Goal: Use online tool/utility: Utilize a website feature to perform a specific function

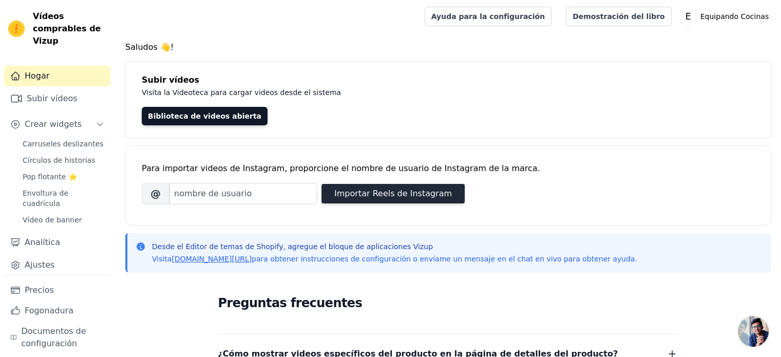
scroll to position [51, 0]
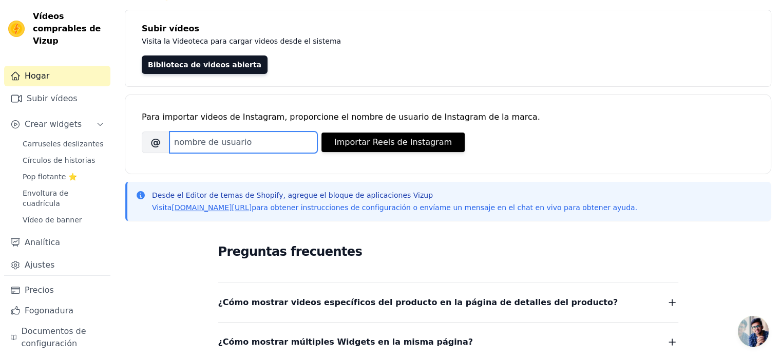
click at [259, 143] on input "Nombre de usuario de Instagram de la marca" at bounding box center [243, 142] width 148 height 22
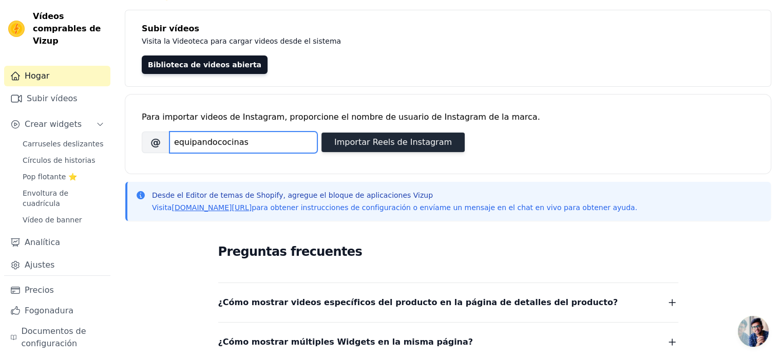
type input "equipandococinas"
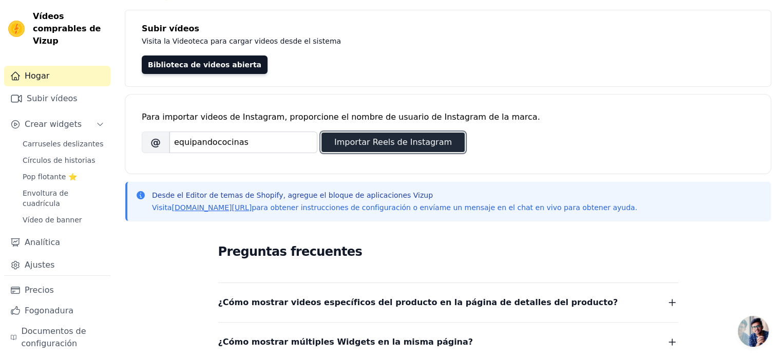
click at [387, 147] on font "Importar Reels de Instagram" at bounding box center [393, 142] width 118 height 10
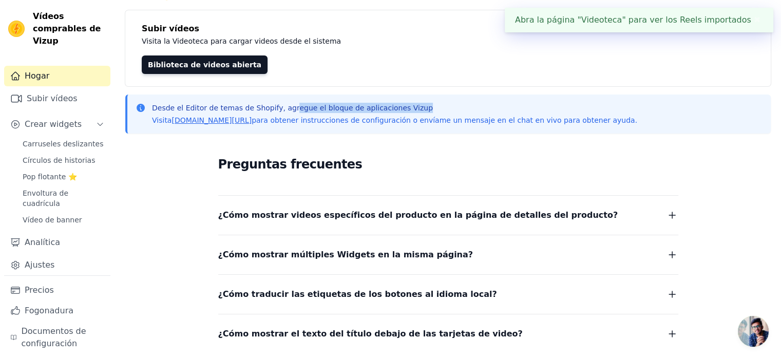
drag, startPoint x: 316, startPoint y: 108, endPoint x: 404, endPoint y: 110, distance: 87.8
click at [404, 110] on font "Desde el Editor de temas de Shopify, agregue el bloque de aplicaciones Vizup" at bounding box center [292, 108] width 281 height 8
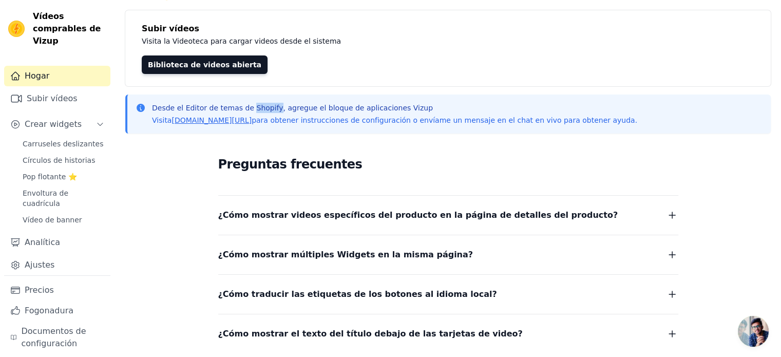
drag, startPoint x: 245, startPoint y: 106, endPoint x: 268, endPoint y: 106, distance: 22.6
click at [268, 106] on font "Desde el Editor de temas de Shopify, agregue el bloque de aplicaciones Vizup" at bounding box center [292, 108] width 281 height 8
click at [65, 140] on font "Carruseles deslizantes" at bounding box center [63, 144] width 81 height 8
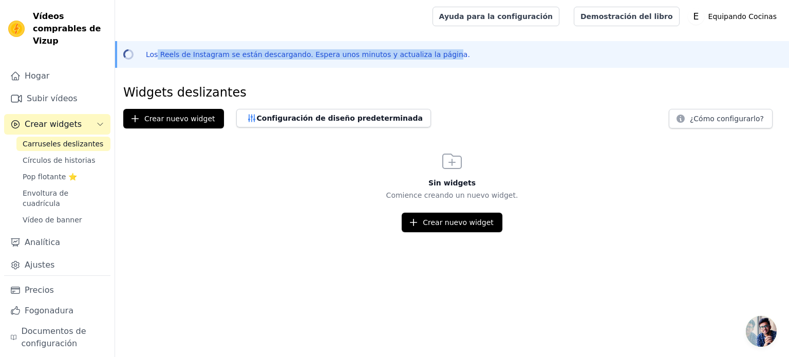
drag, startPoint x: 156, startPoint y: 56, endPoint x: 420, endPoint y: 49, distance: 263.5
click at [420, 50] on font "Los Reels de Instagram se están descargando. Espera unos minutos y actualiza la…" at bounding box center [308, 54] width 324 height 8
